Goal: Find specific page/section: Find specific page/section

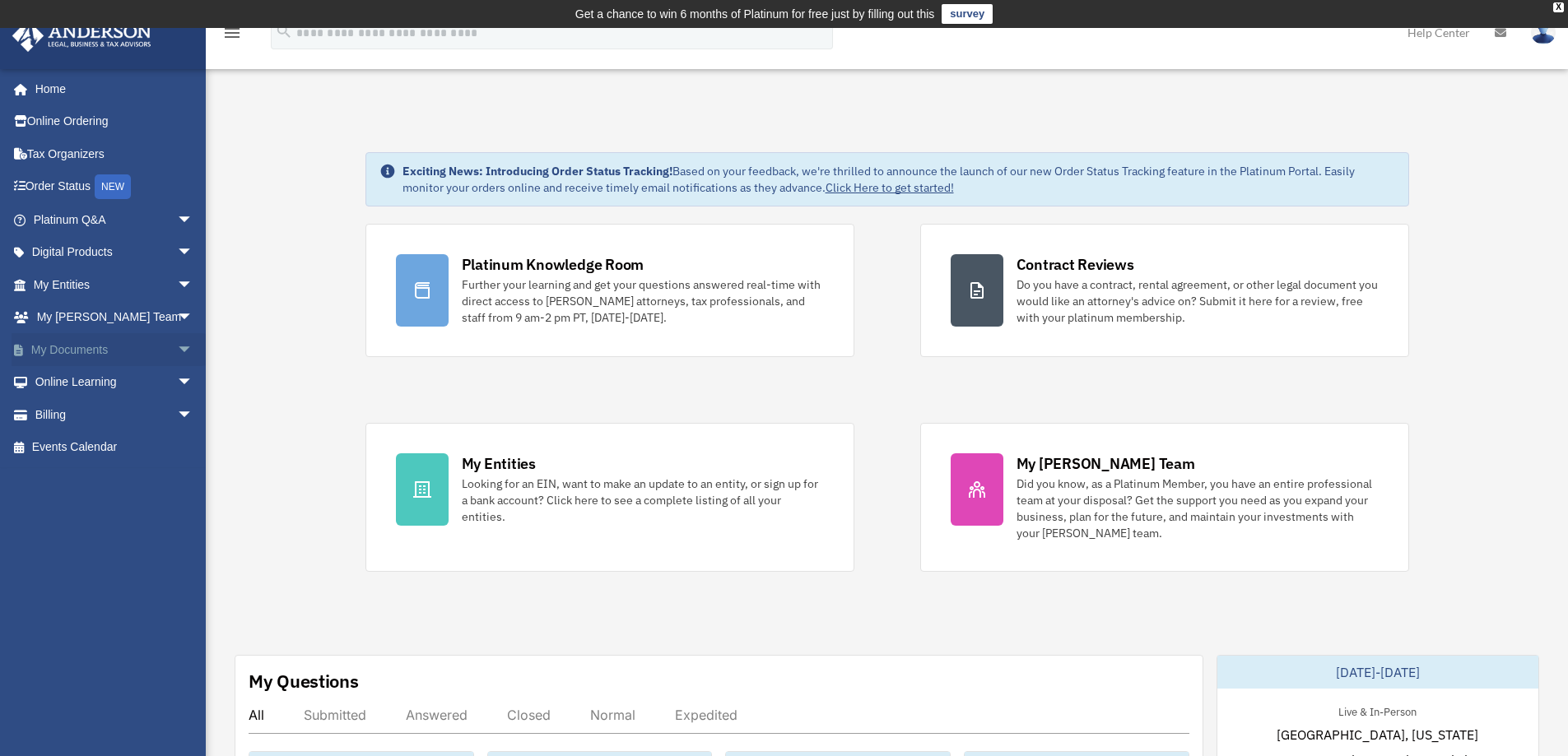
click at [99, 352] on link "My Documents arrow_drop_down" at bounding box center [114, 349] width 206 height 33
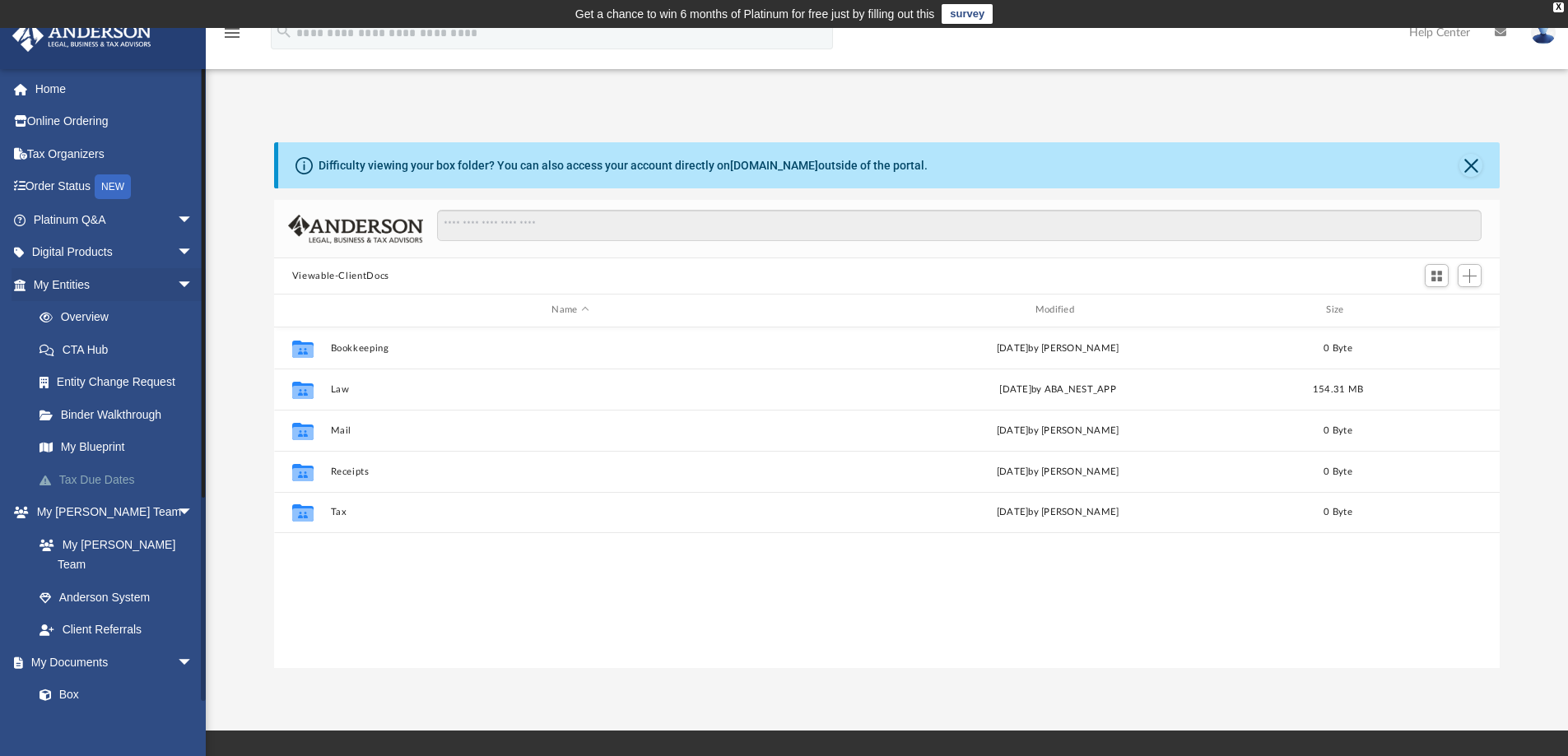
scroll to position [362, 1213]
click at [74, 679] on link "Box" at bounding box center [121, 695] width 195 height 33
click at [72, 679] on link "Box" at bounding box center [121, 695] width 195 height 33
click at [177, 646] on span "arrow_drop_down" at bounding box center [194, 663] width 33 height 33
click at [177, 646] on span "arrow_drop_up" at bounding box center [194, 663] width 33 height 33
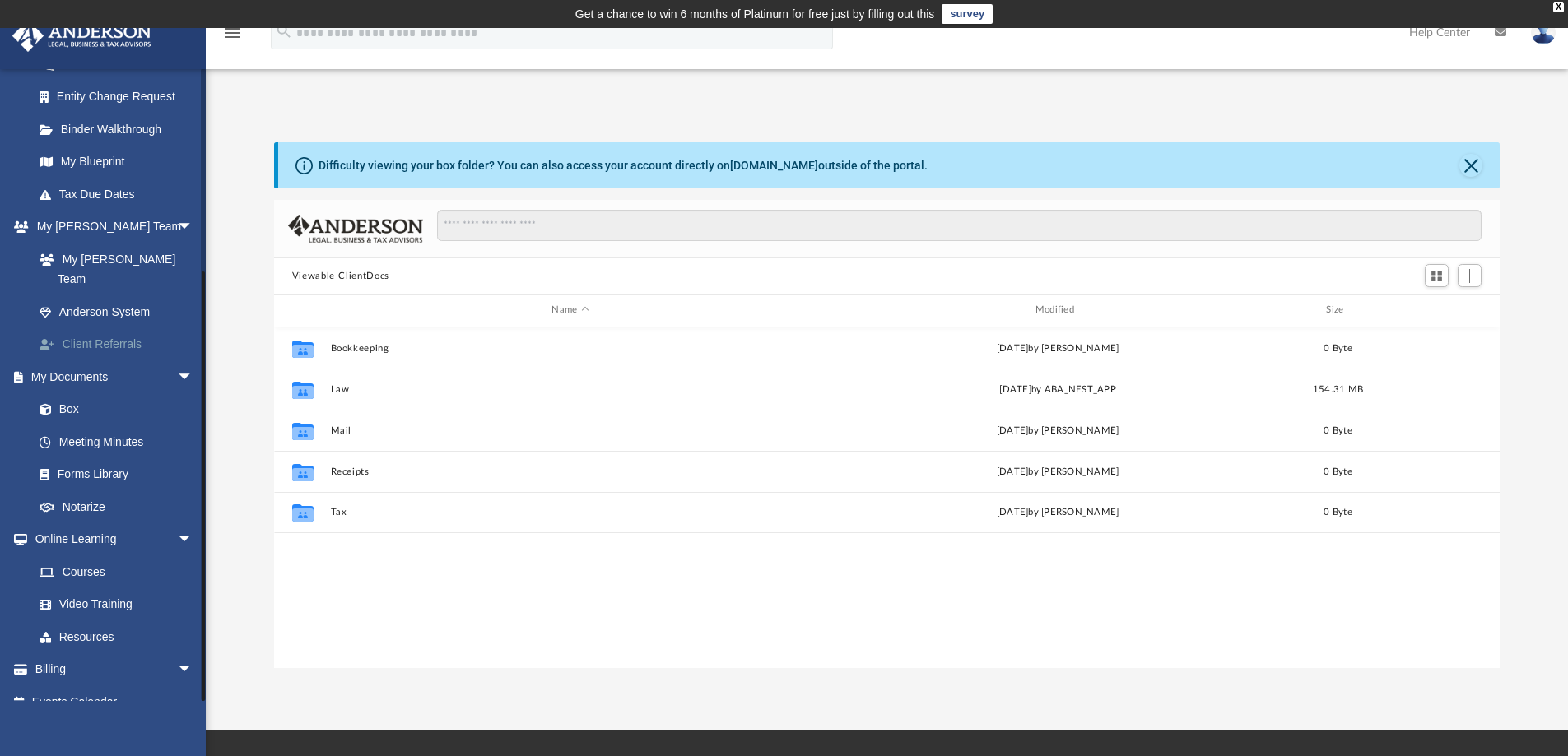
scroll to position [287, 0]
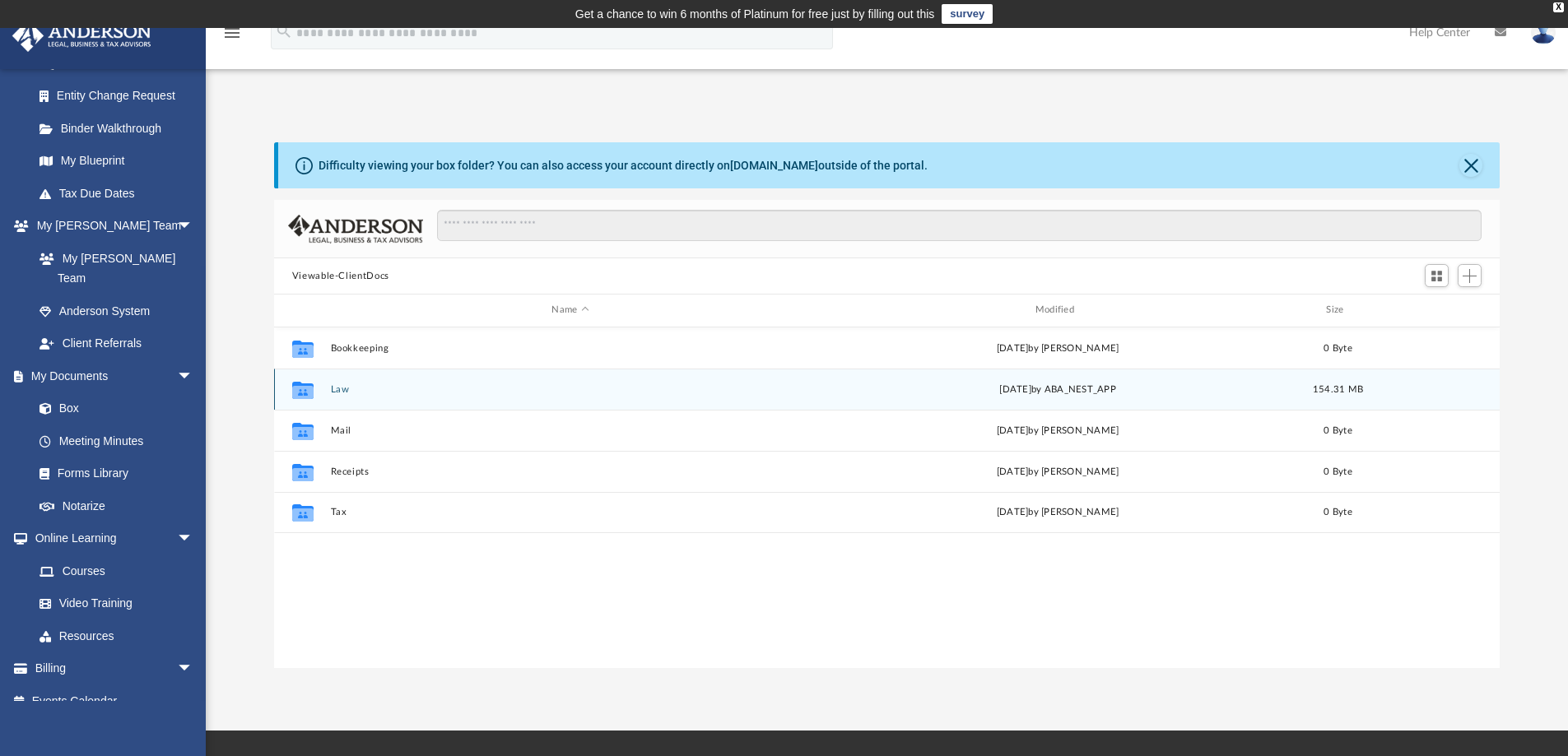
click at [341, 394] on button "Law" at bounding box center [569, 390] width 480 height 10
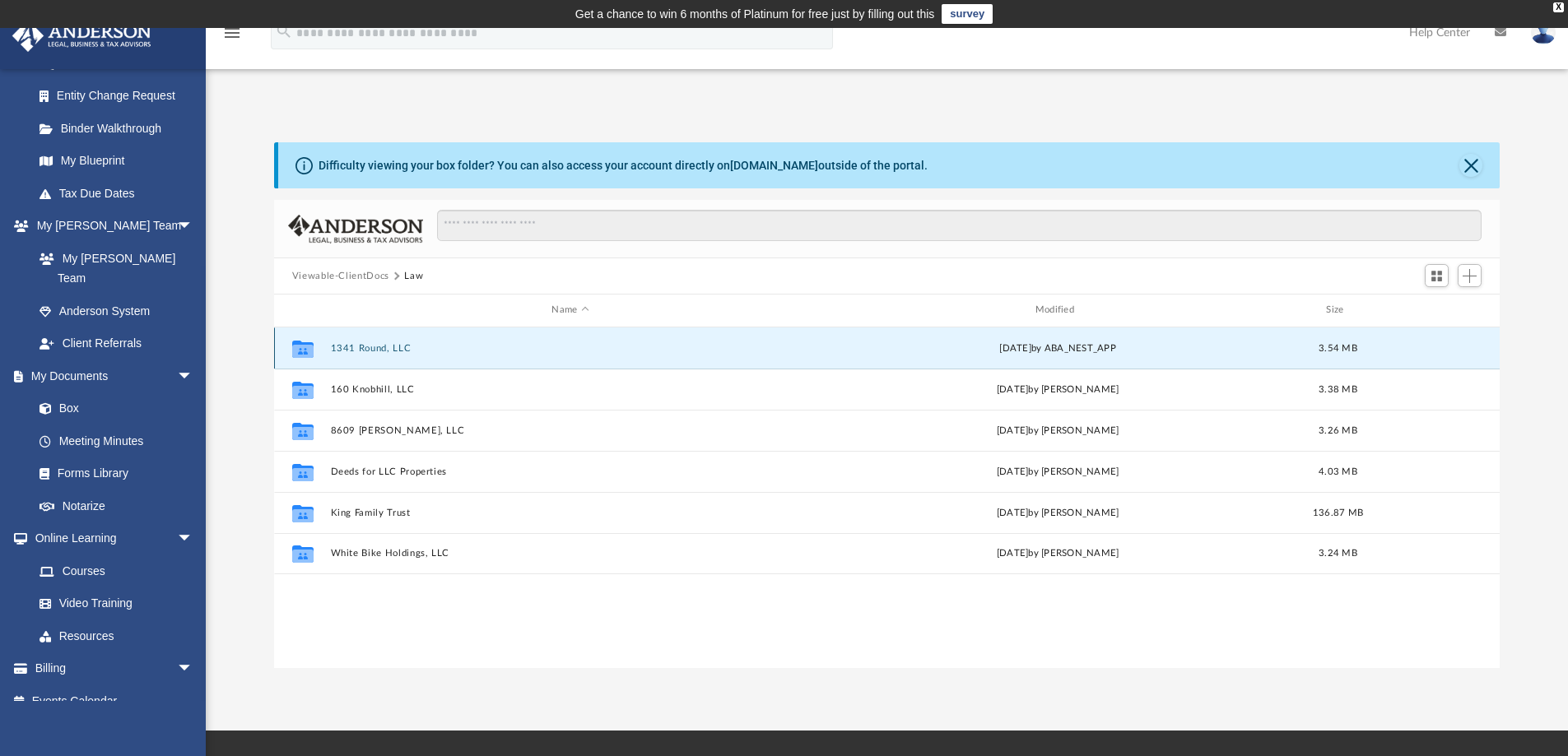
click at [474, 345] on button "1341 Round, LLC" at bounding box center [569, 348] width 480 height 10
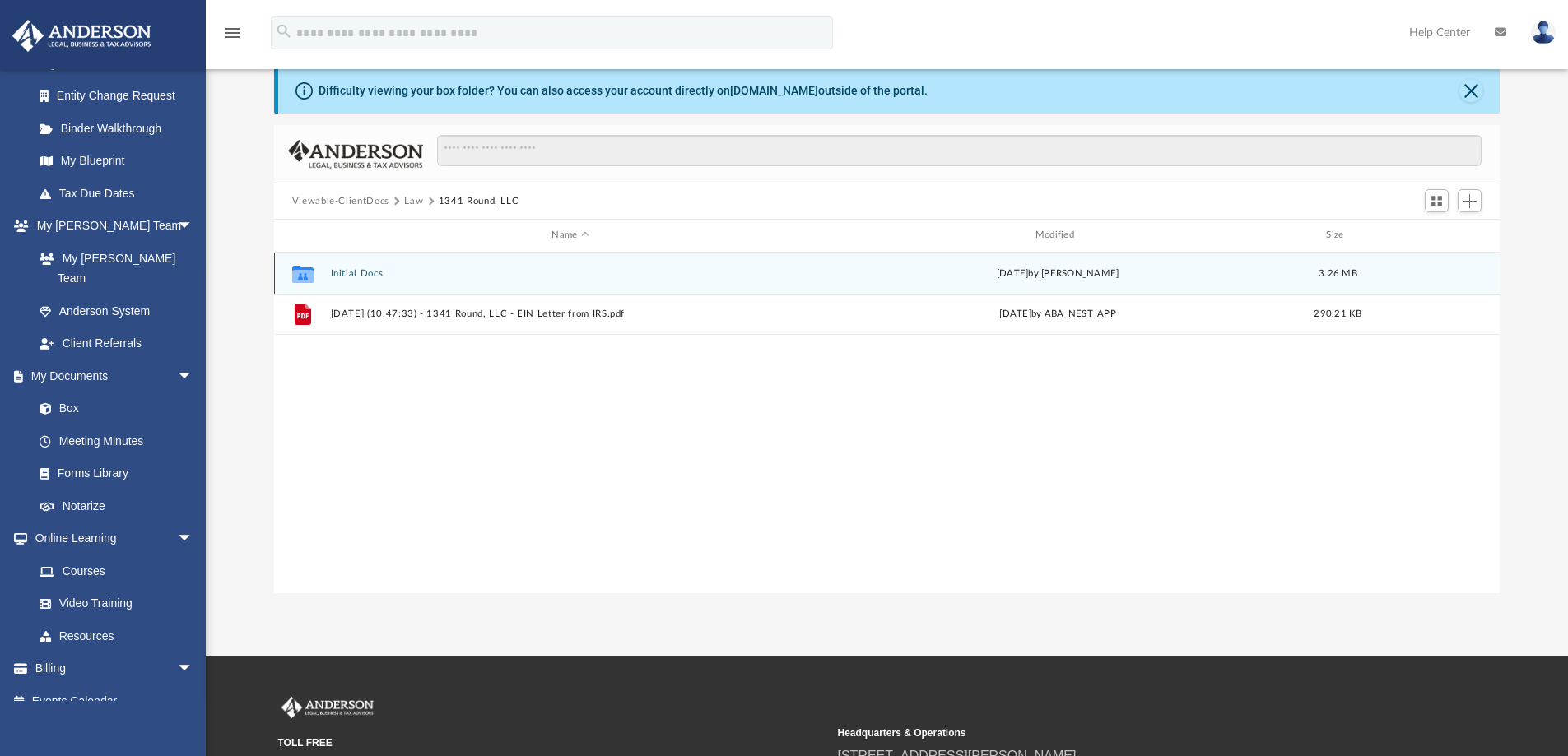
scroll to position [0, 0]
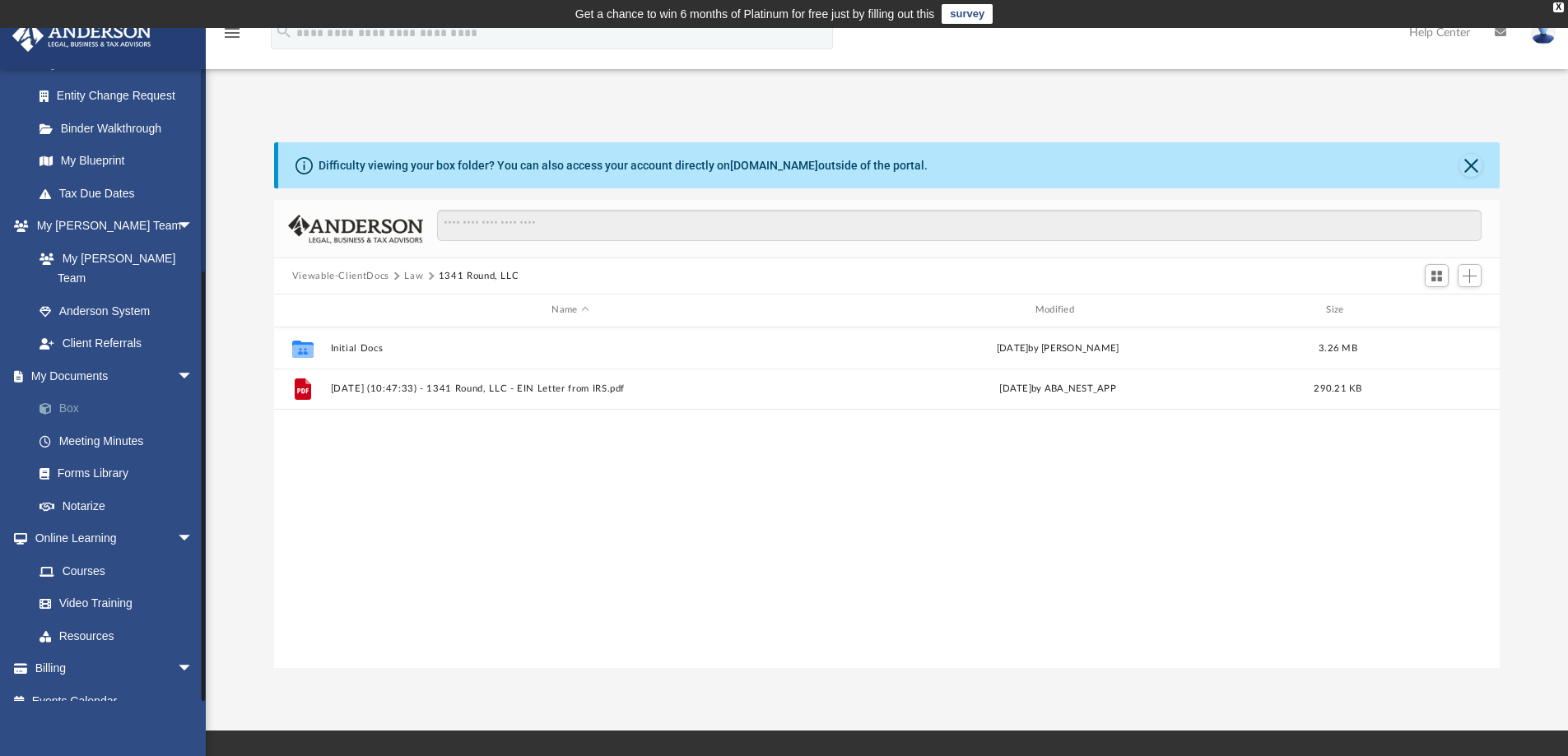
click at [85, 393] on link "Box" at bounding box center [121, 409] width 195 height 33
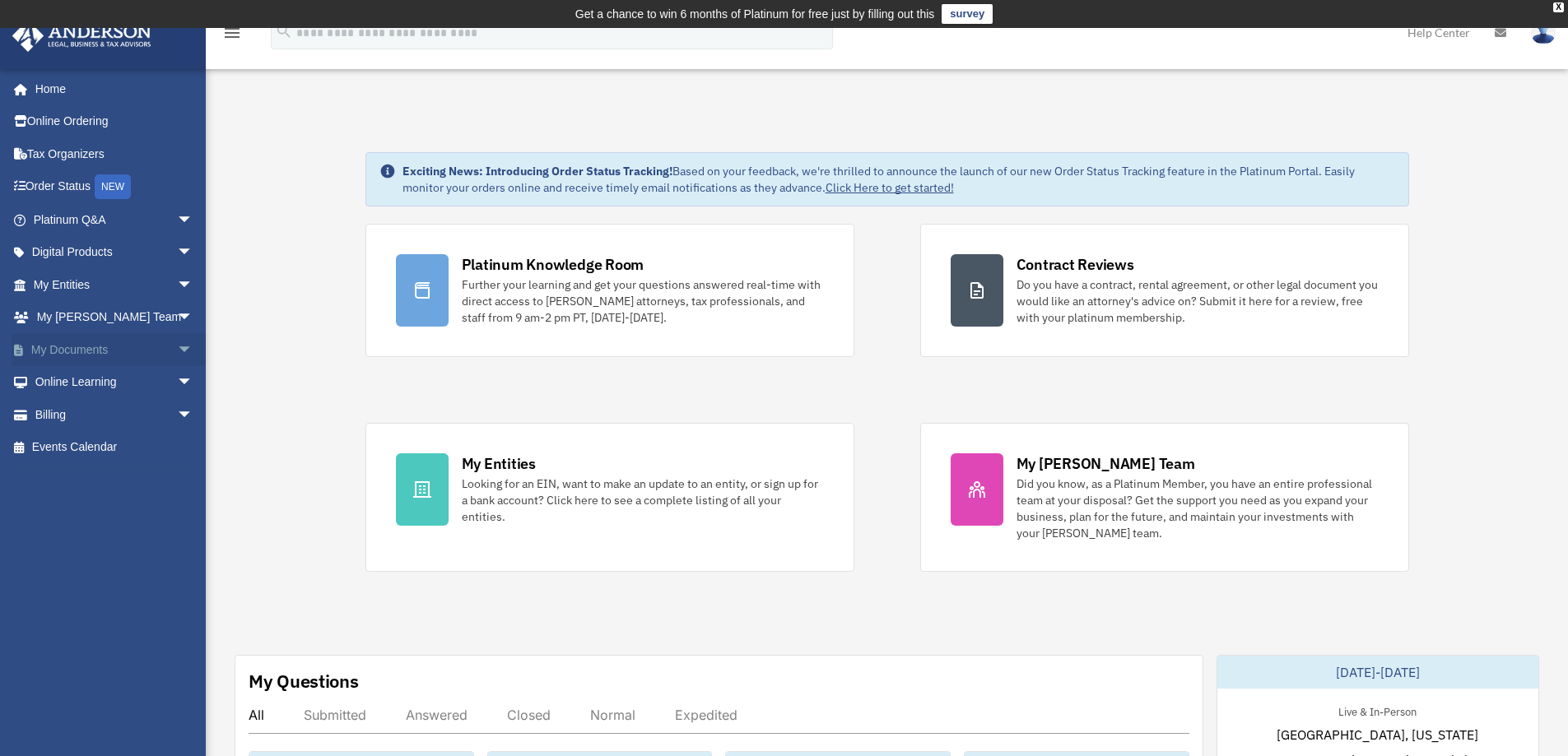
click at [177, 343] on span "arrow_drop_down" at bounding box center [194, 349] width 33 height 33
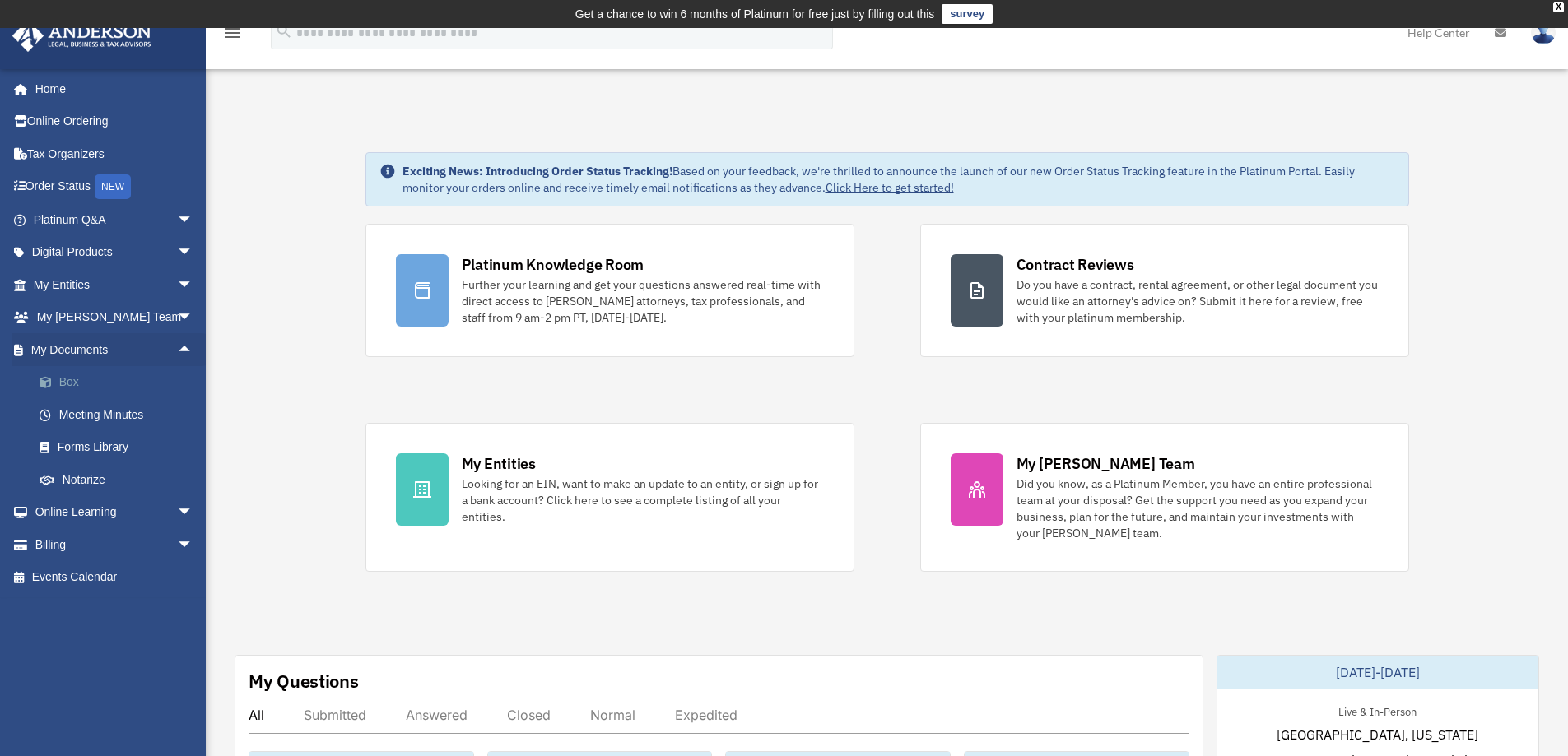
click at [92, 376] on link "Box" at bounding box center [121, 383] width 195 height 33
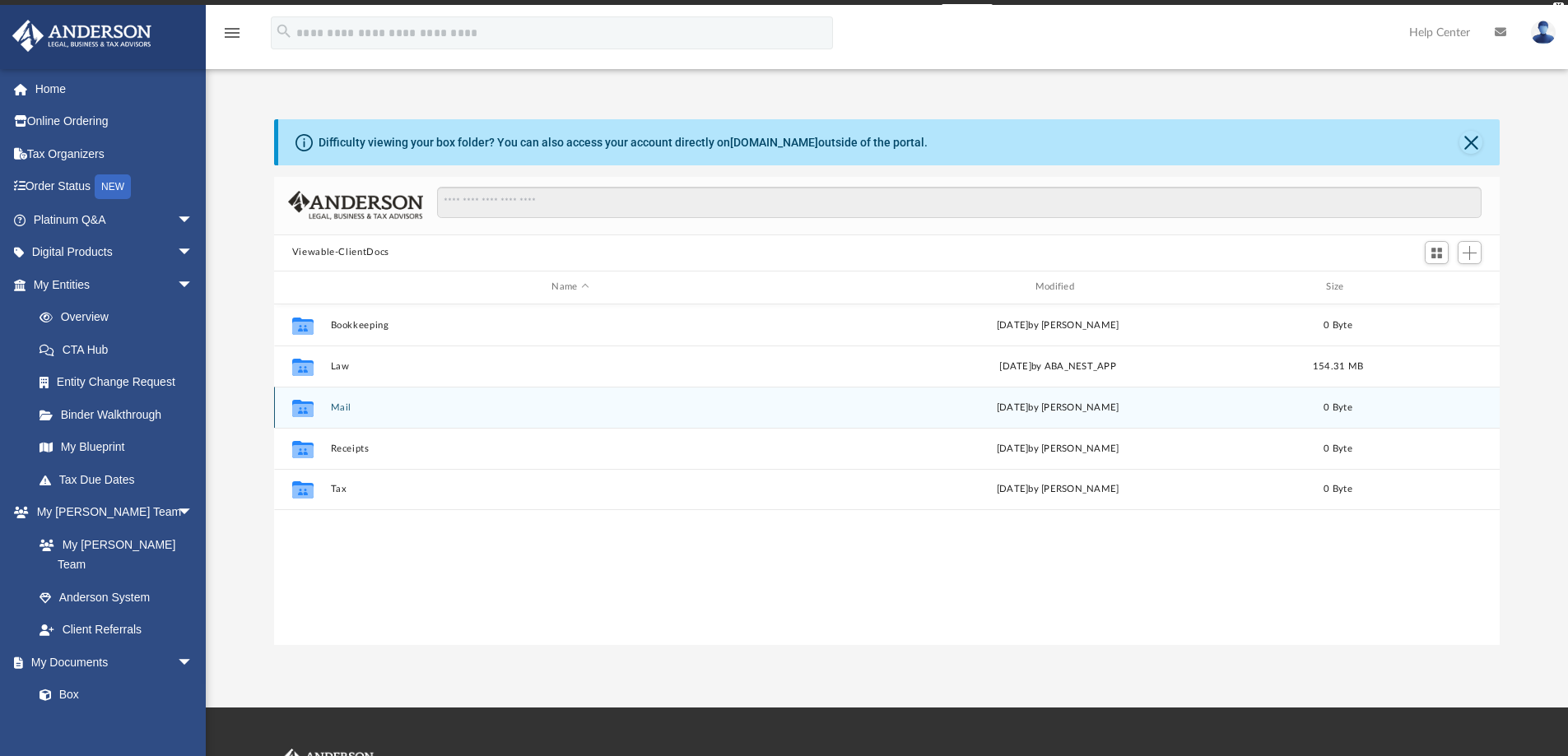
scroll to position [362, 1213]
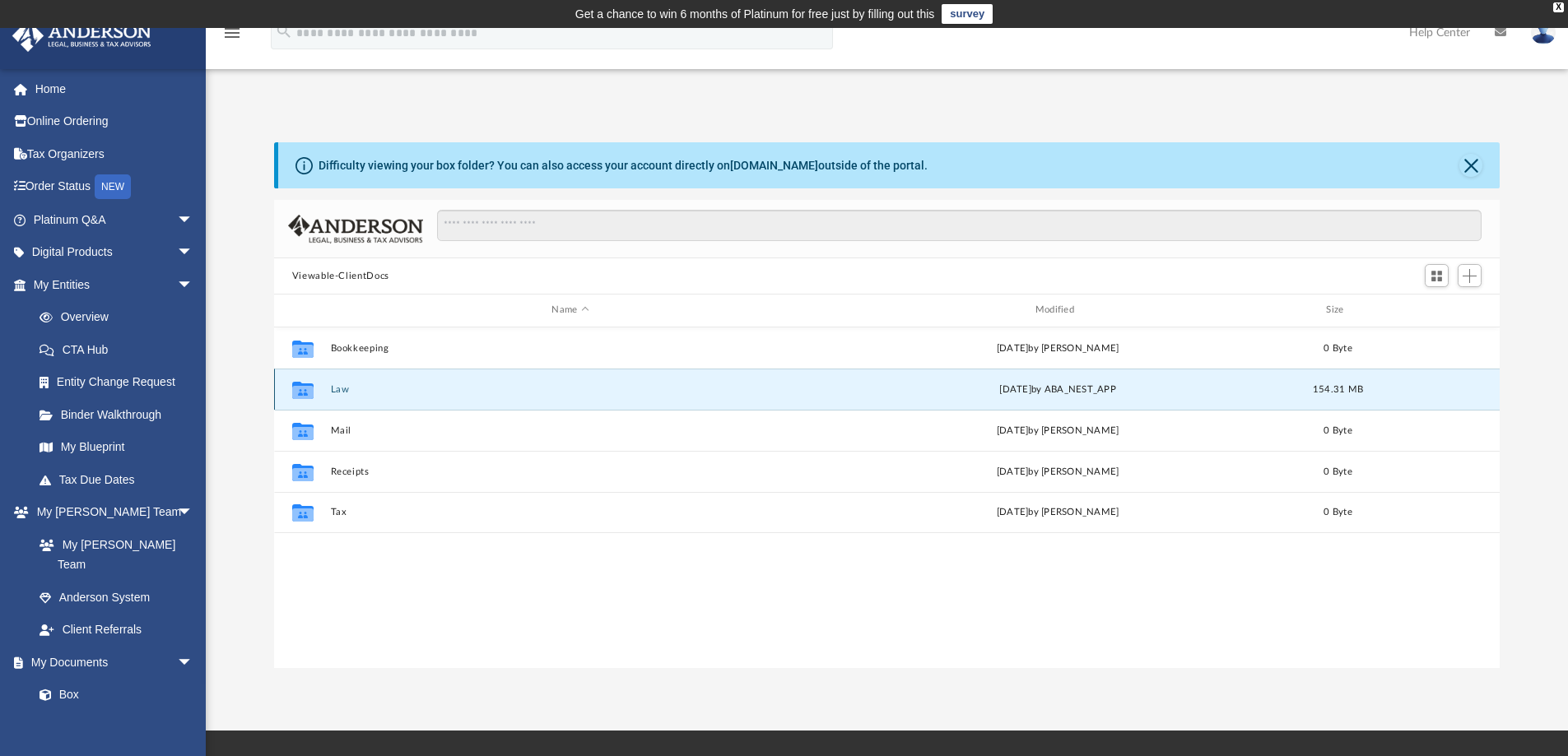
click at [366, 391] on button "Law" at bounding box center [569, 390] width 480 height 10
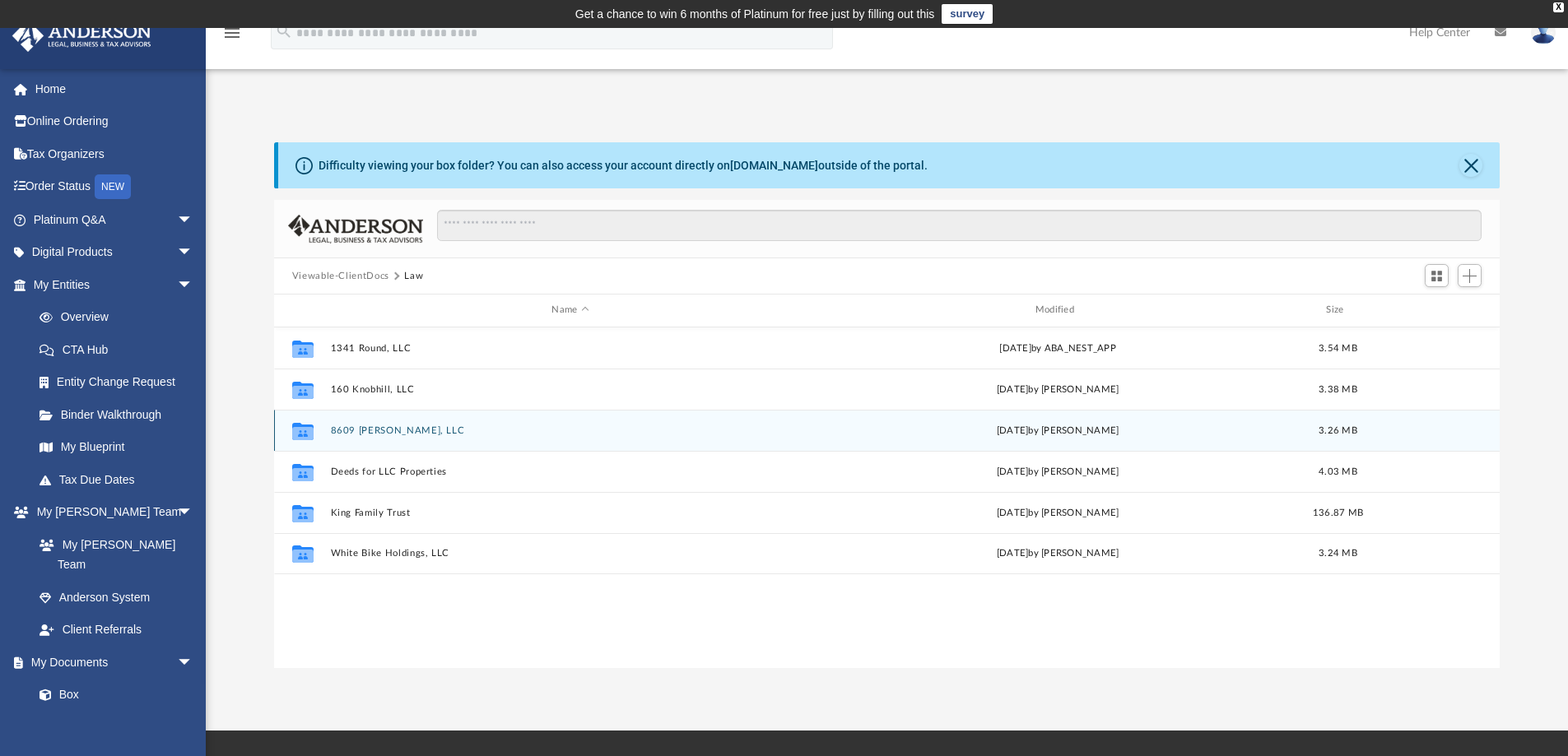
click at [402, 432] on button "8609 Stark, LLC" at bounding box center [569, 431] width 480 height 10
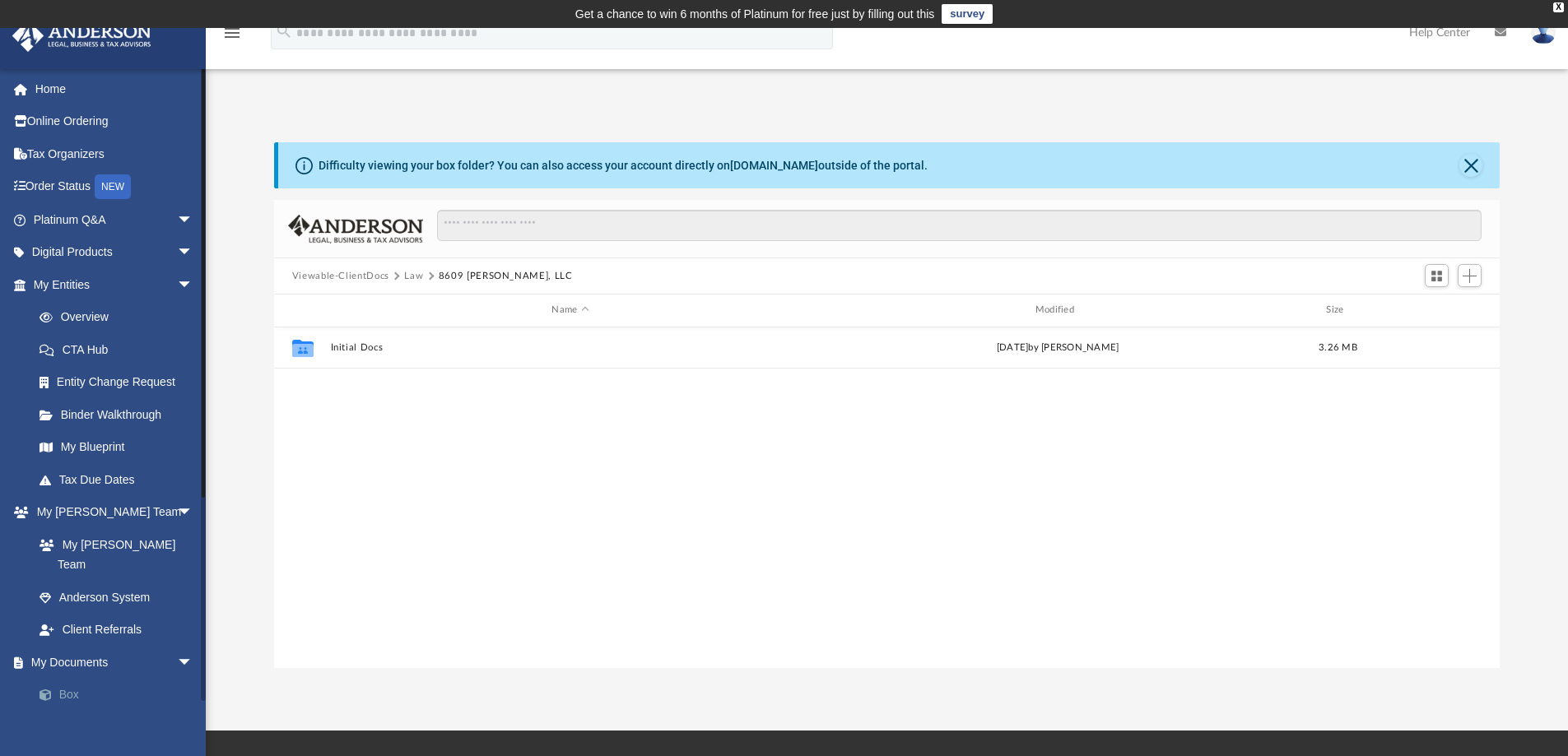
click at [77, 679] on link "Box" at bounding box center [121, 695] width 195 height 33
click at [57, 690] on span at bounding box center [54, 695] width 10 height 11
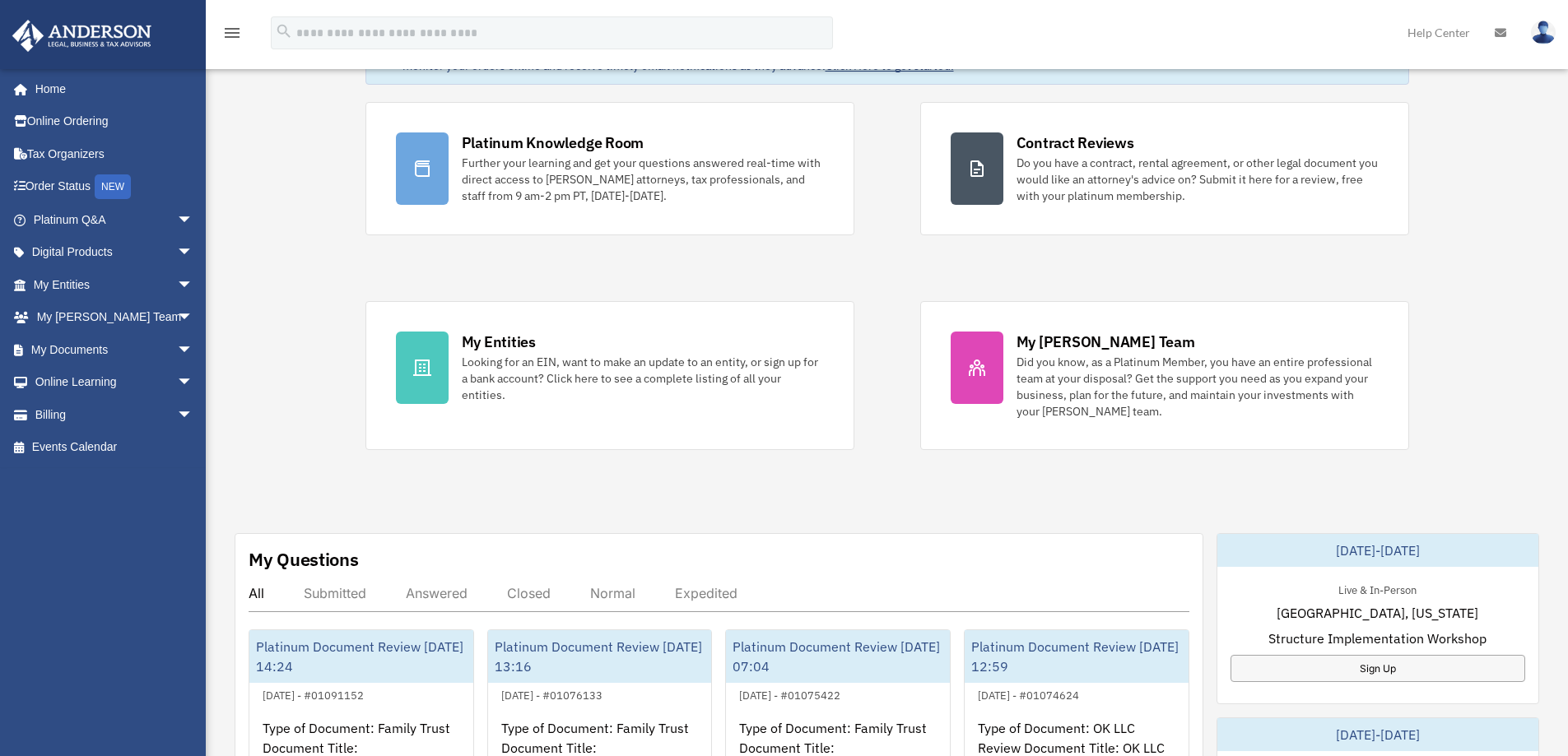
scroll to position [82, 0]
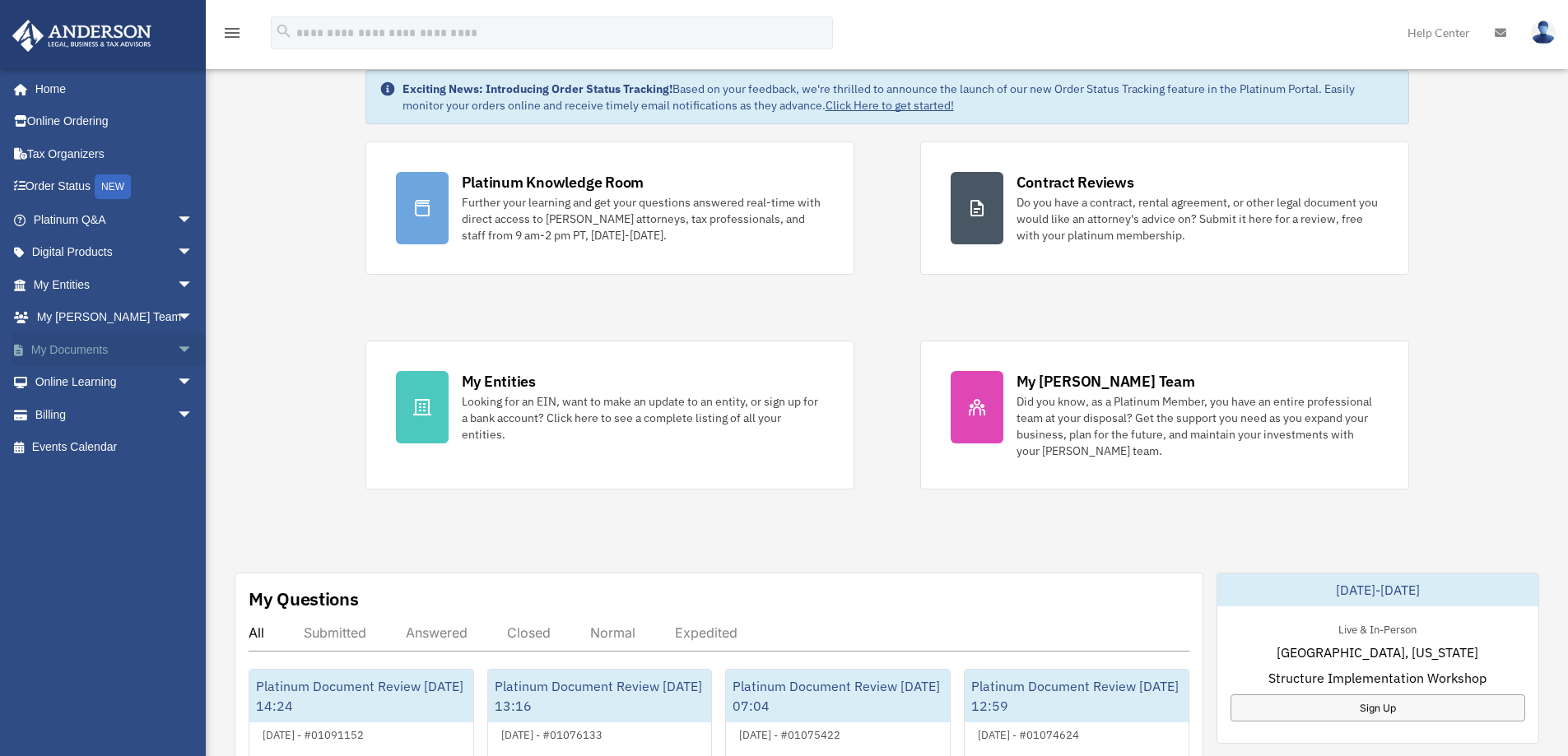
click at [177, 348] on span "arrow_drop_down" at bounding box center [194, 349] width 33 height 33
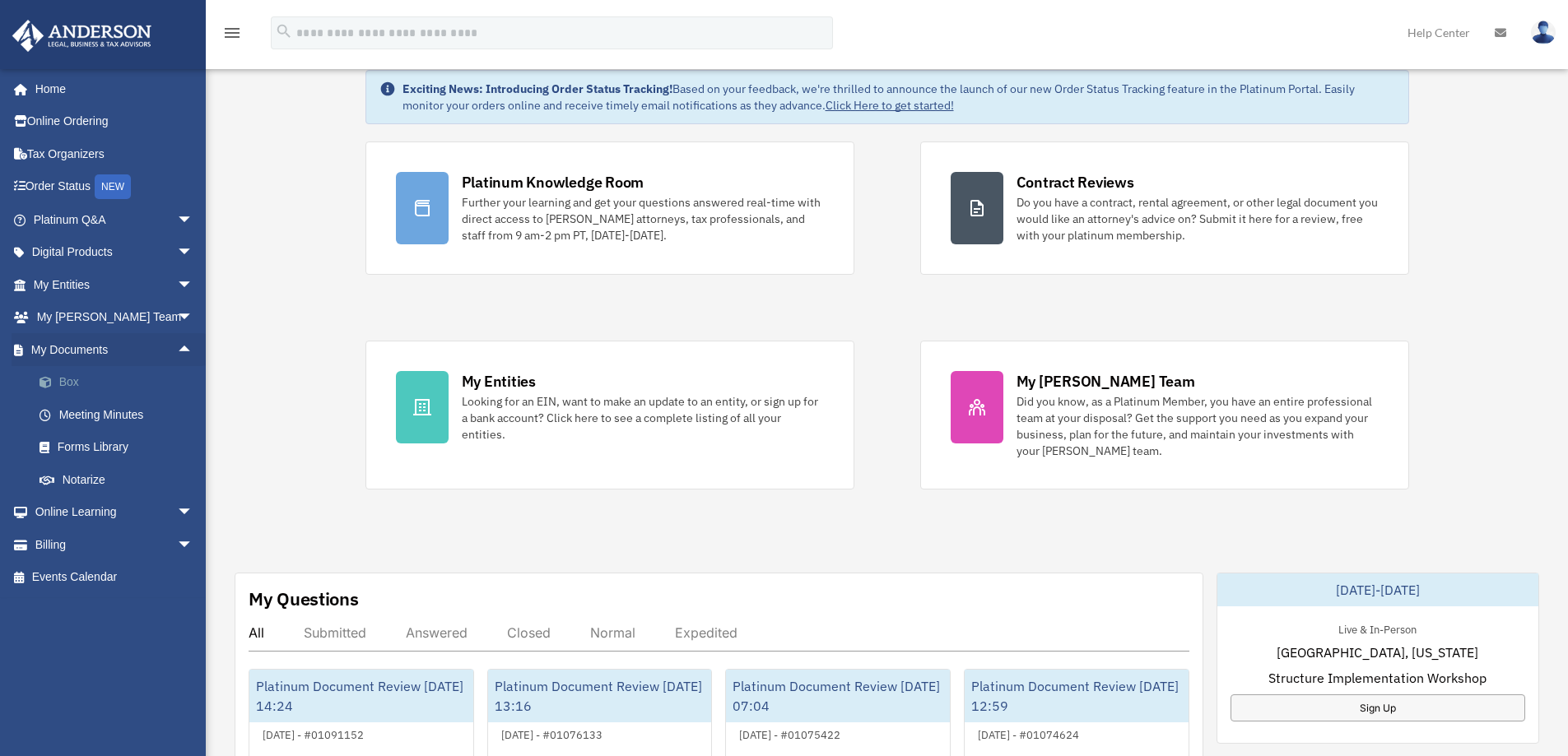
click at [98, 379] on link "Box" at bounding box center [121, 383] width 195 height 33
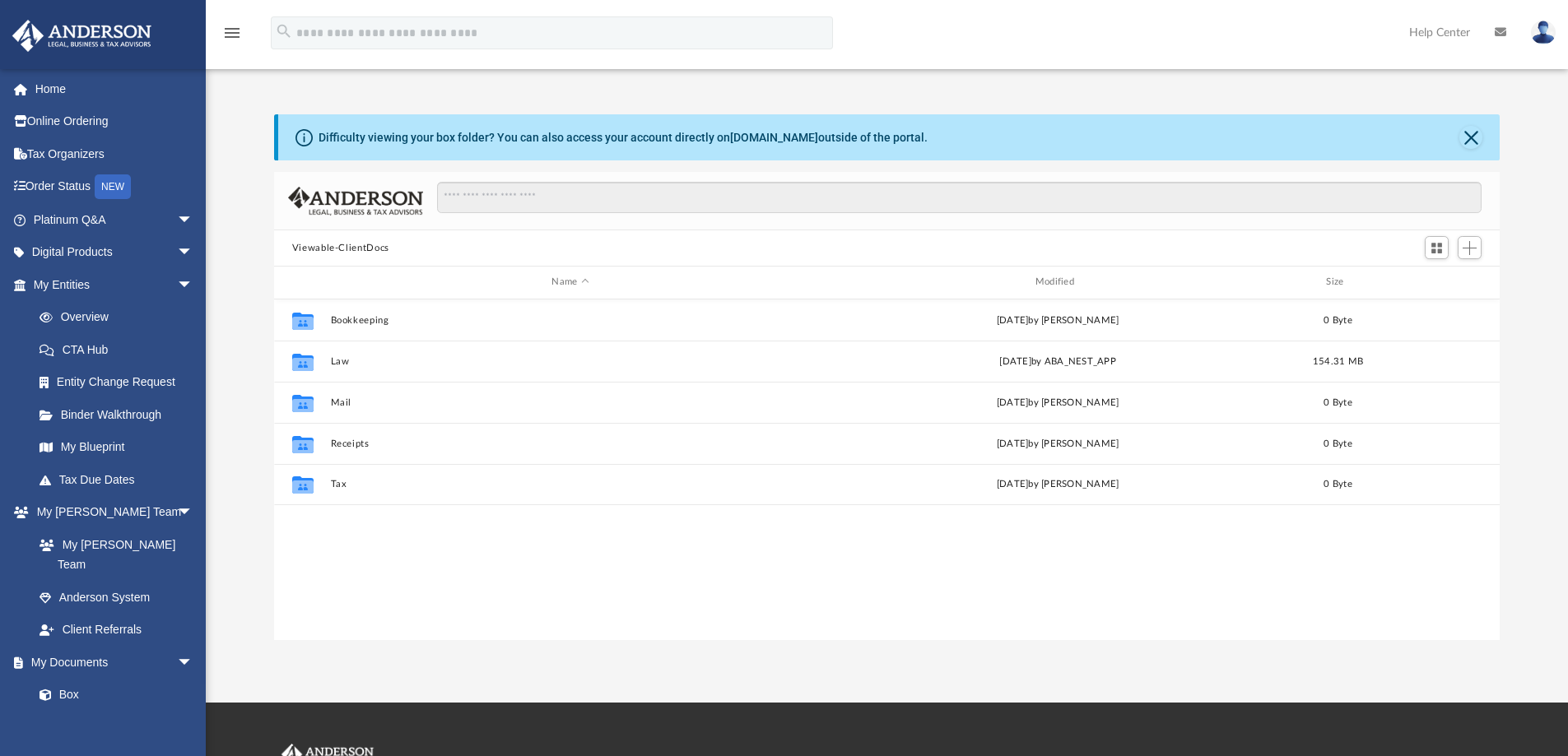
scroll to position [362, 1213]
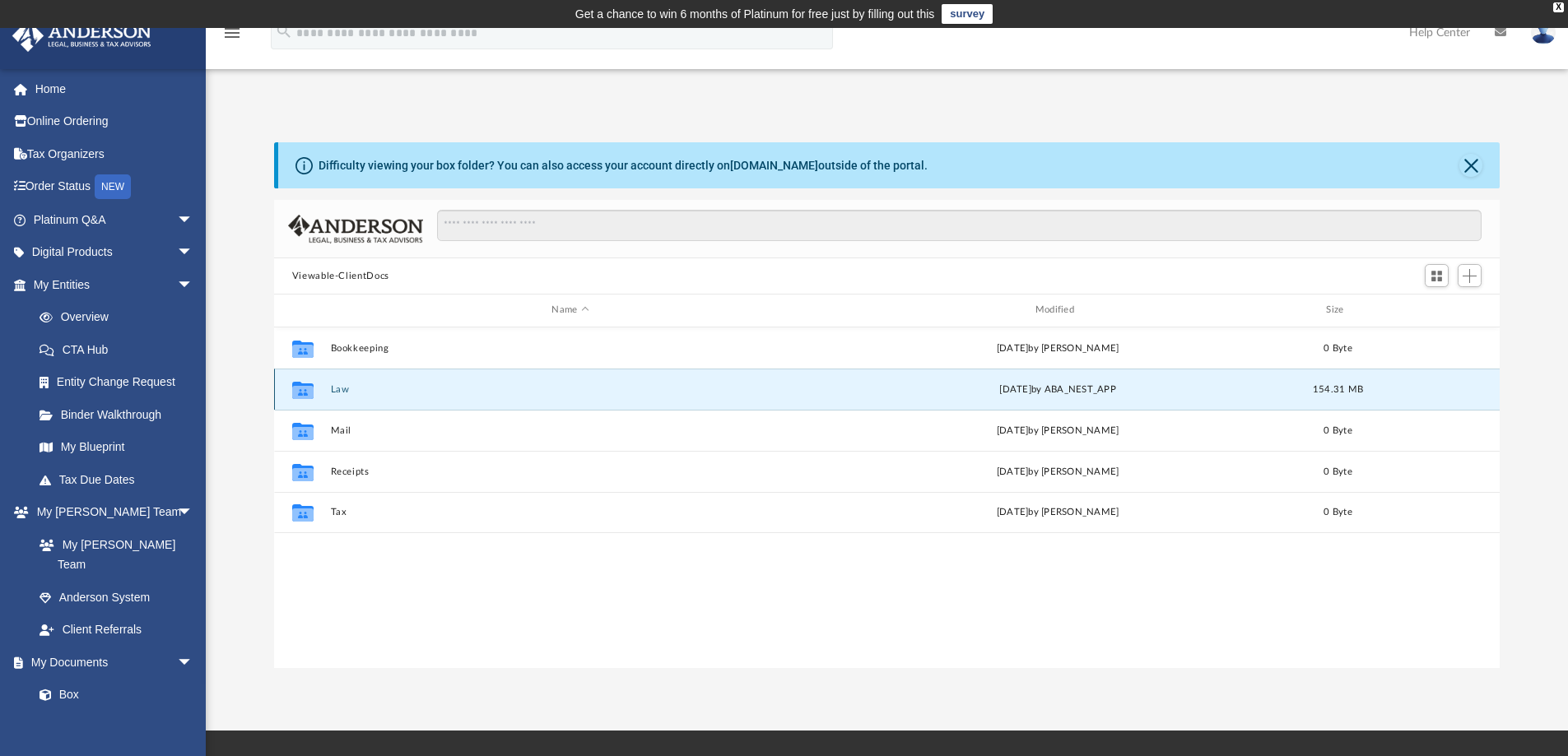
click at [358, 386] on button "Law" at bounding box center [569, 390] width 480 height 10
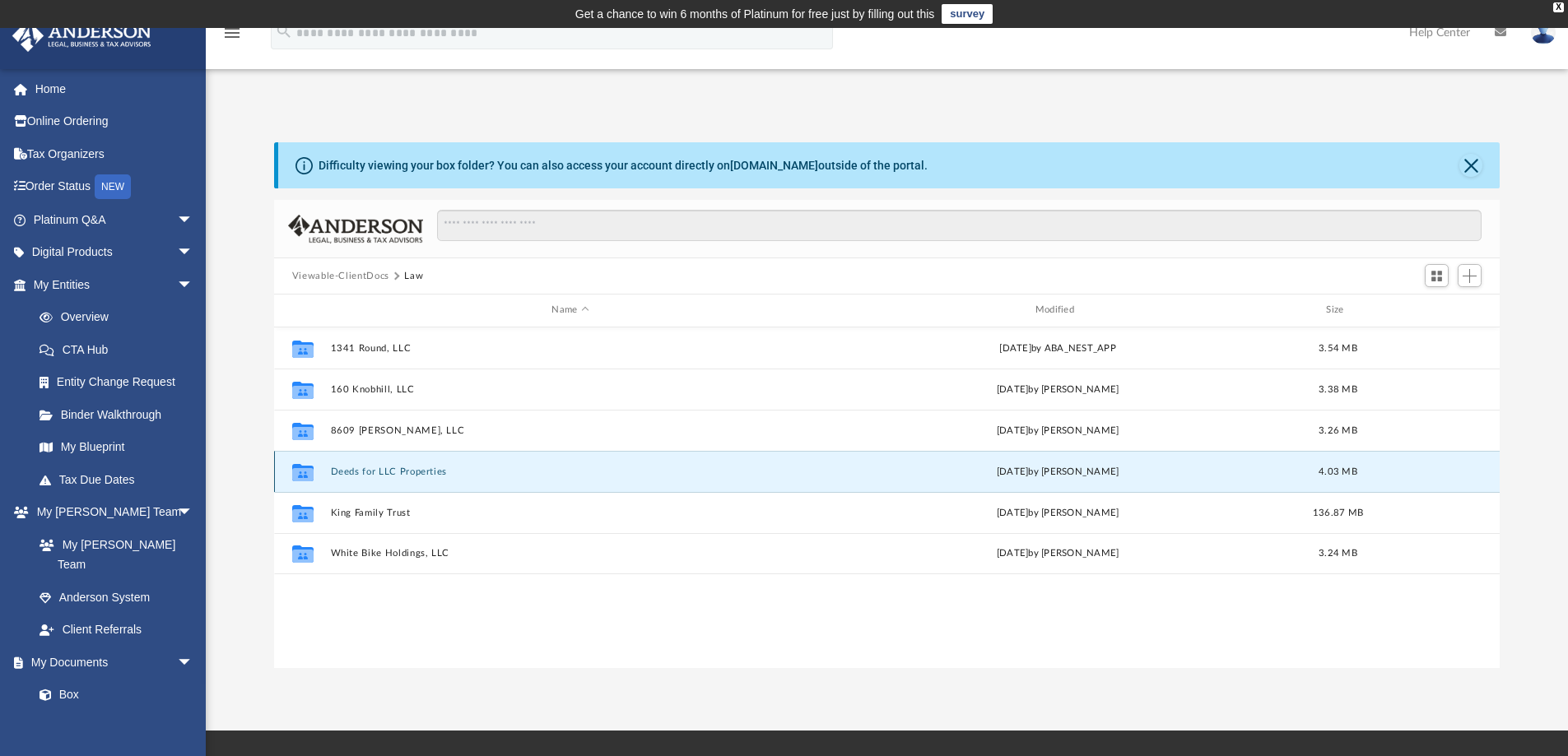
click at [406, 471] on button "Deeds for LLC Properties" at bounding box center [569, 472] width 480 height 10
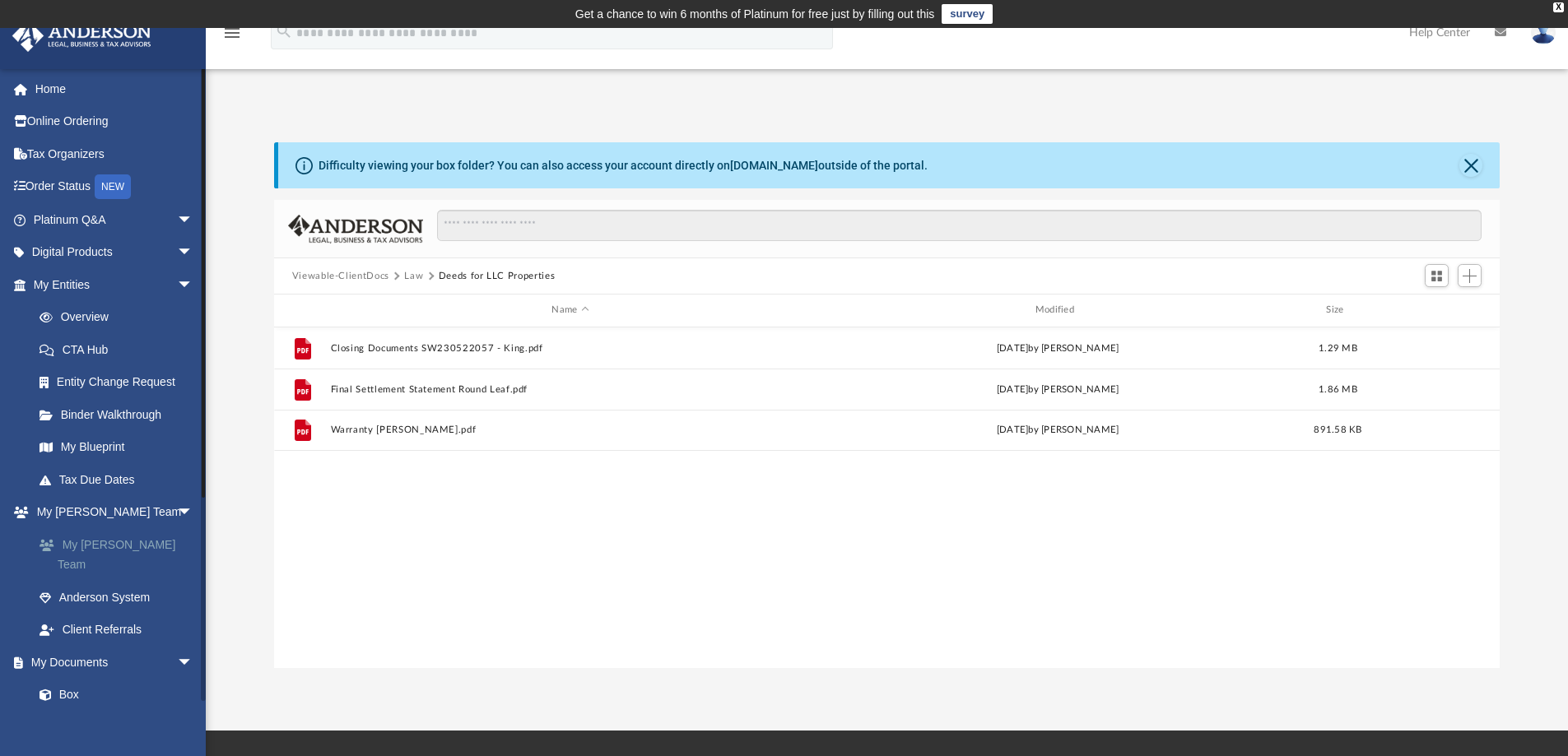
click at [136, 547] on link "My [PERSON_NAME] Team" at bounding box center [121, 555] width 195 height 53
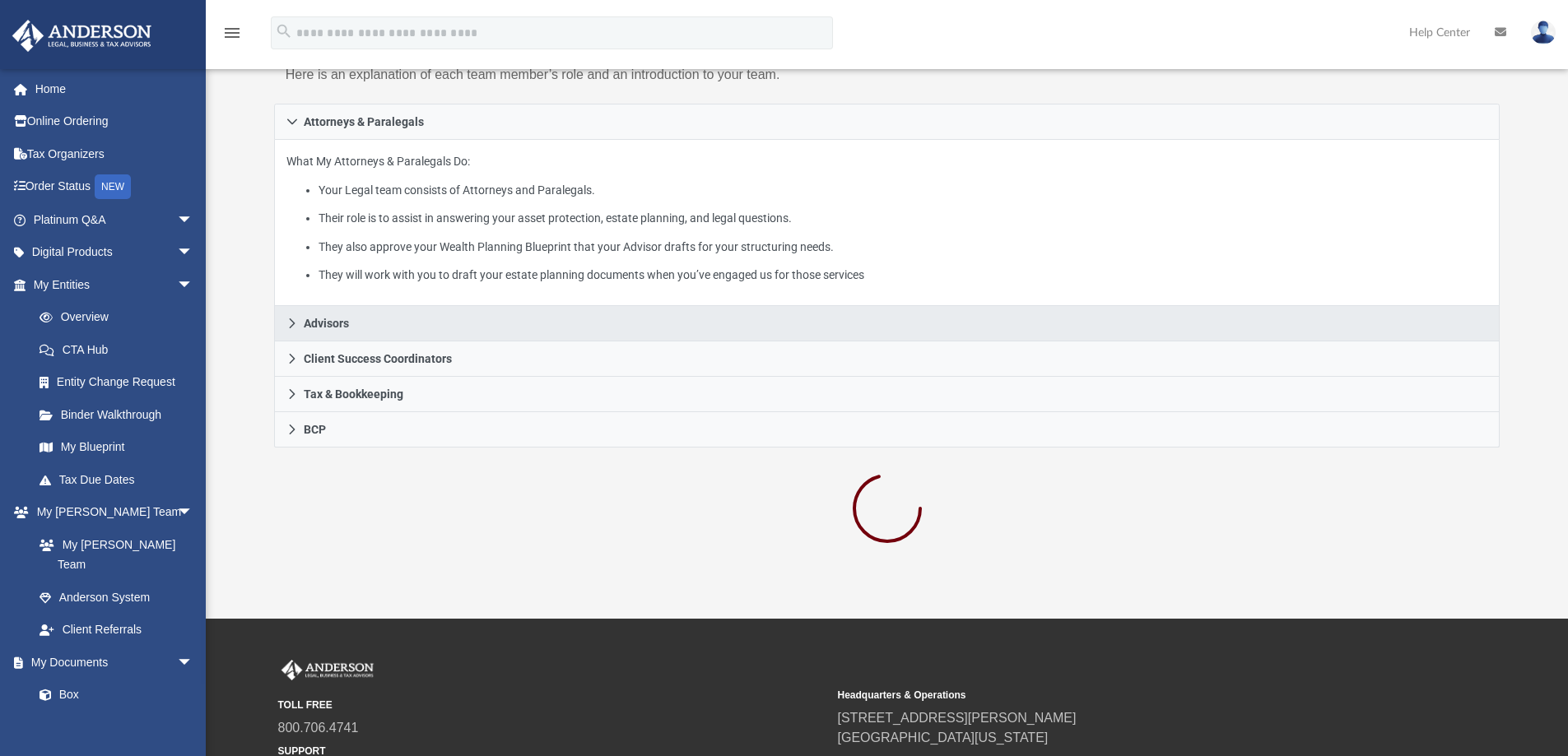
scroll to position [247, 0]
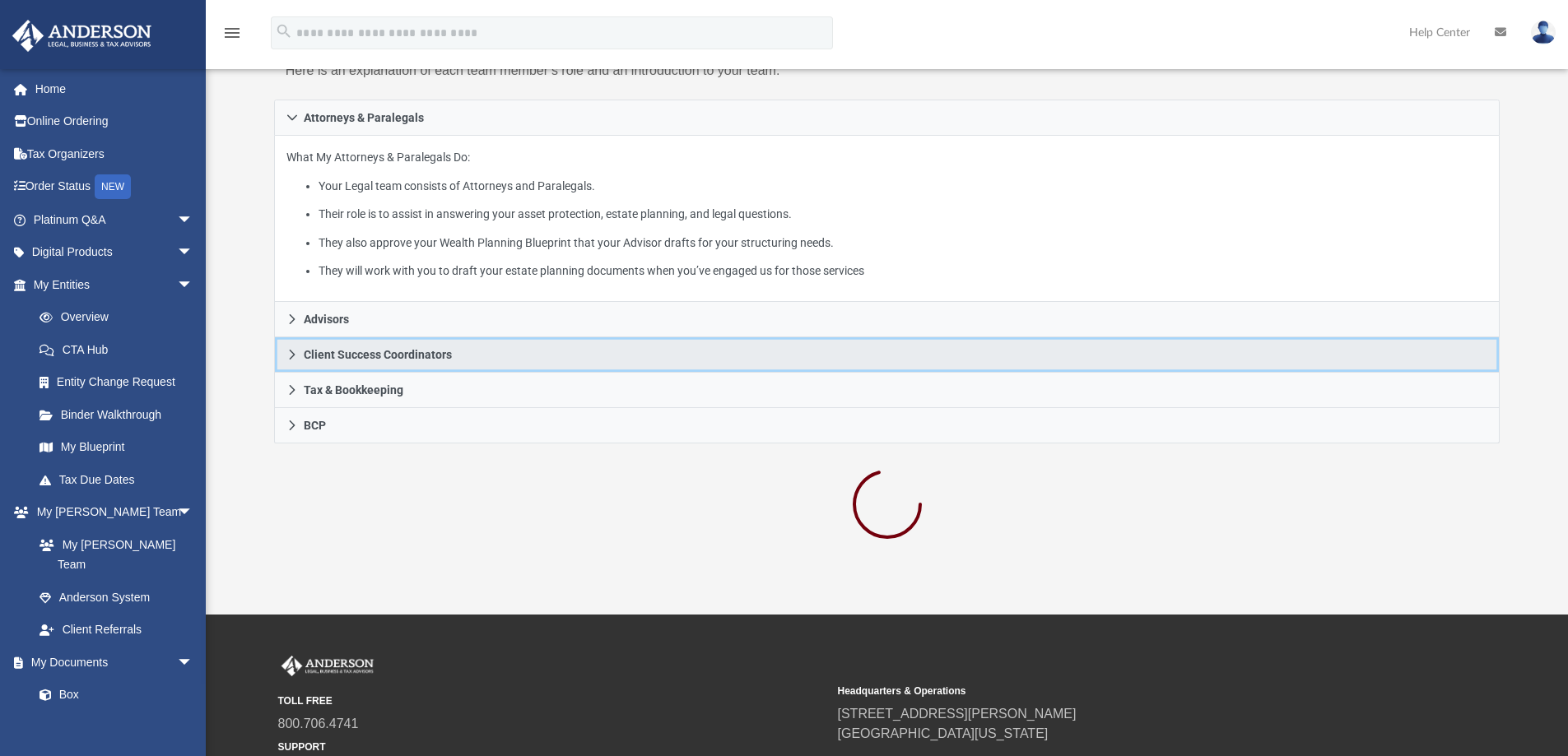
click at [355, 353] on span "Client Success Coordinators" at bounding box center [378, 354] width 148 height 11
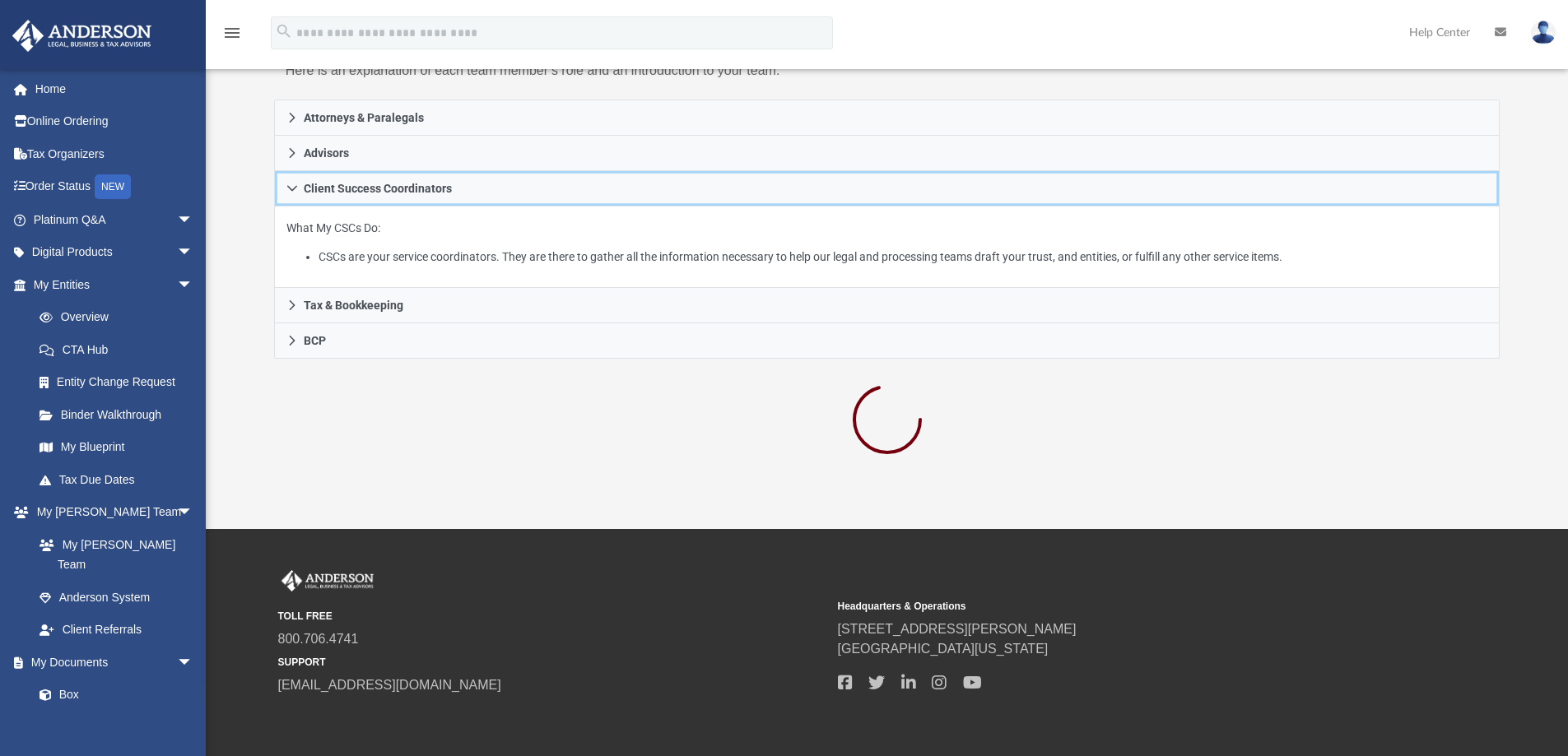
scroll to position [0, 0]
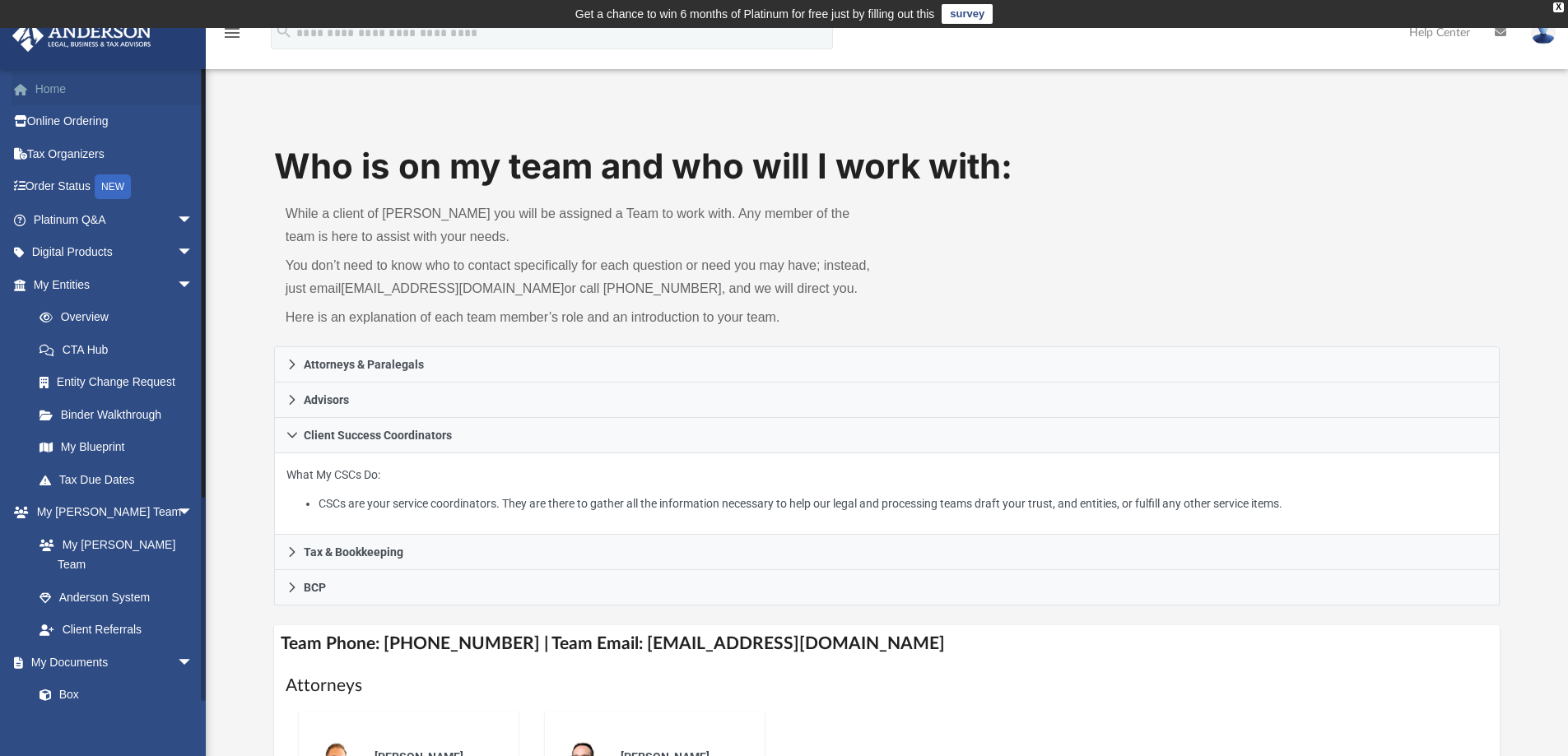
click at [104, 86] on link "Home" at bounding box center [114, 89] width 206 height 33
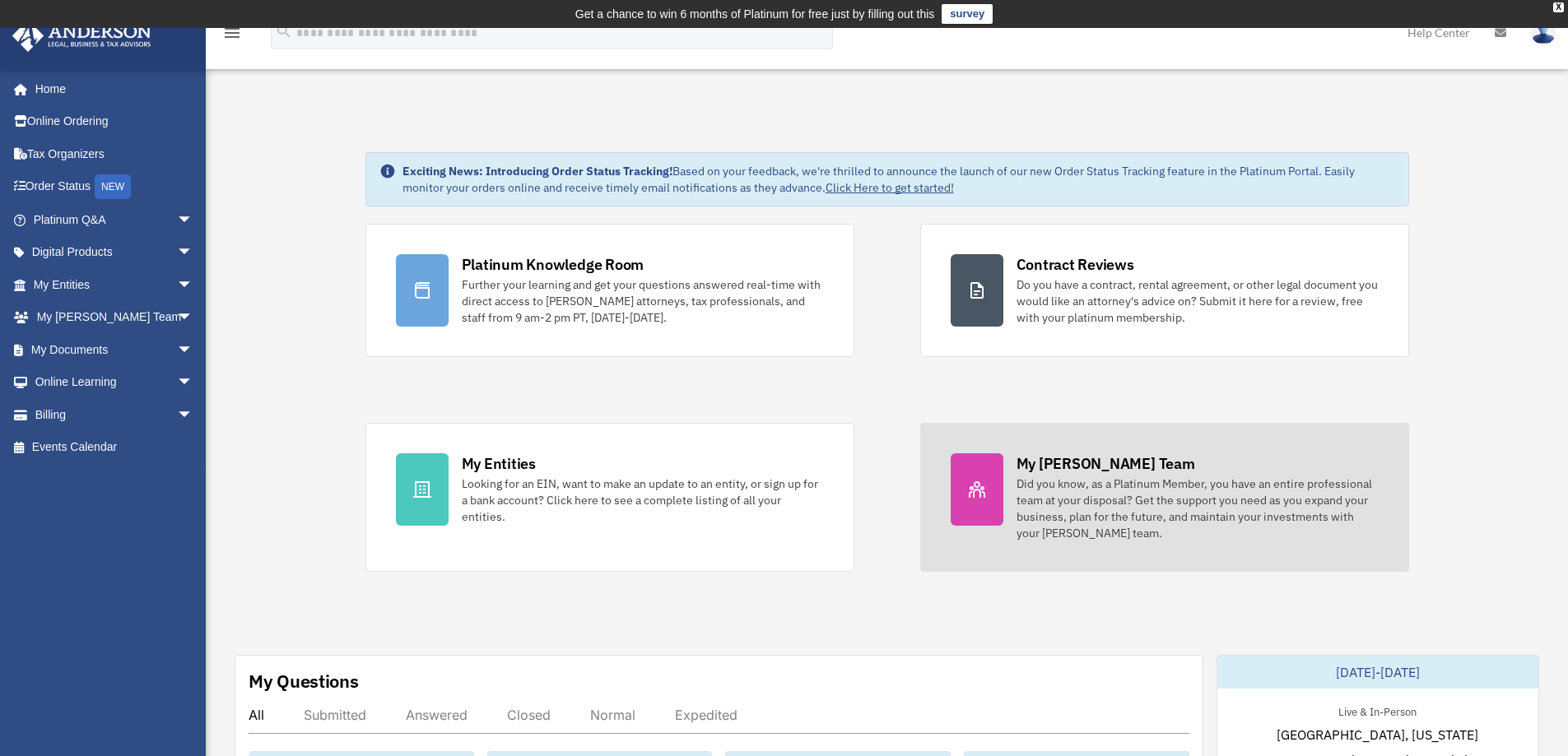
click at [1173, 503] on div "Did you know, as a Platinum Member, you have an entire professional team at you…" at bounding box center [1197, 509] width 362 height 66
